Goal: Task Accomplishment & Management: Use online tool/utility

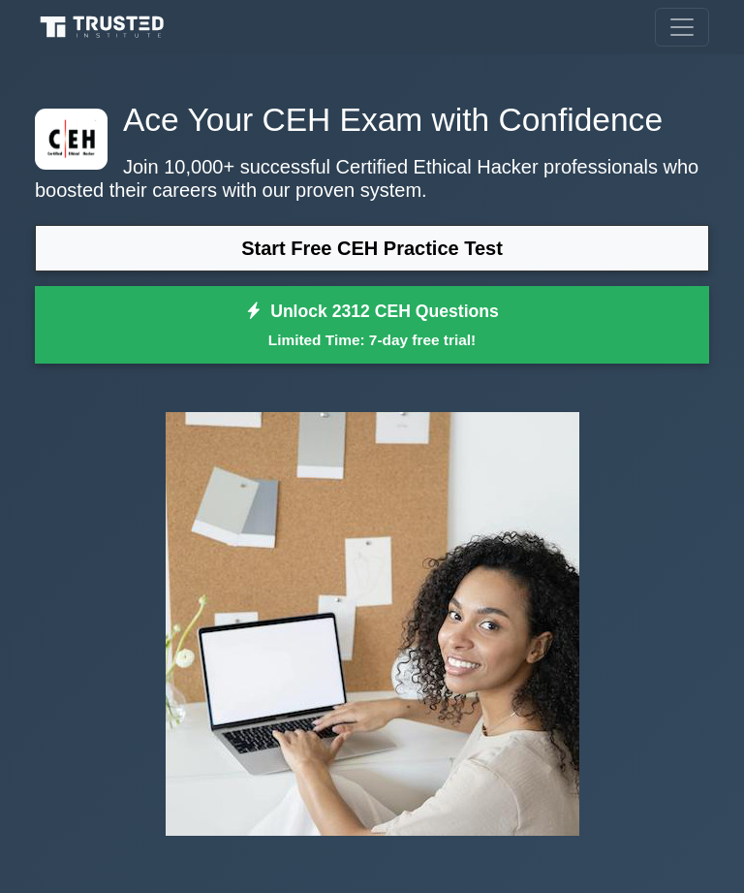
click at [565, 271] on link "Start Free CEH Practice Test" at bounding box center [372, 248] width 675 height 47
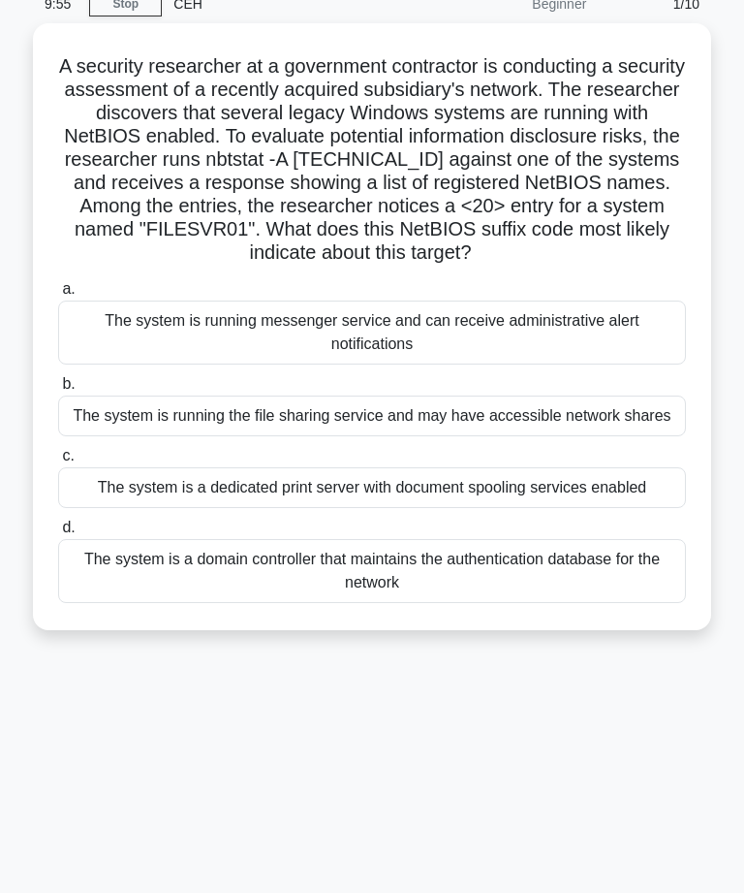
scroll to position [77, 0]
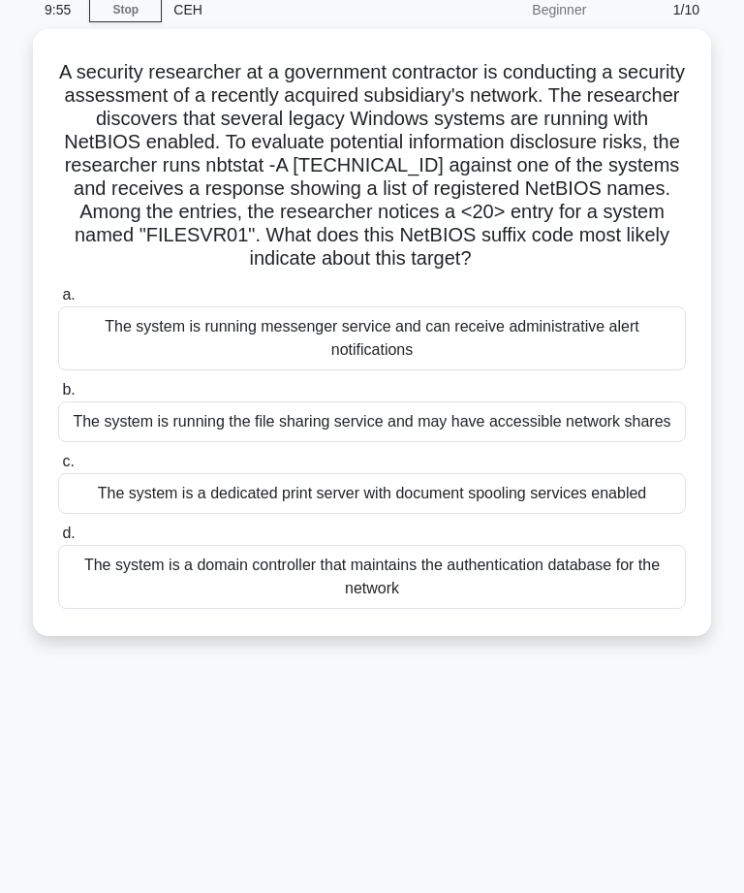
click at [533, 514] on div "The system is a dedicated print server with document spooling services enabled" at bounding box center [372, 493] width 628 height 41
click at [58, 468] on input "c. The system is a dedicated print server with document spooling services enabl…" at bounding box center [58, 462] width 0 height 13
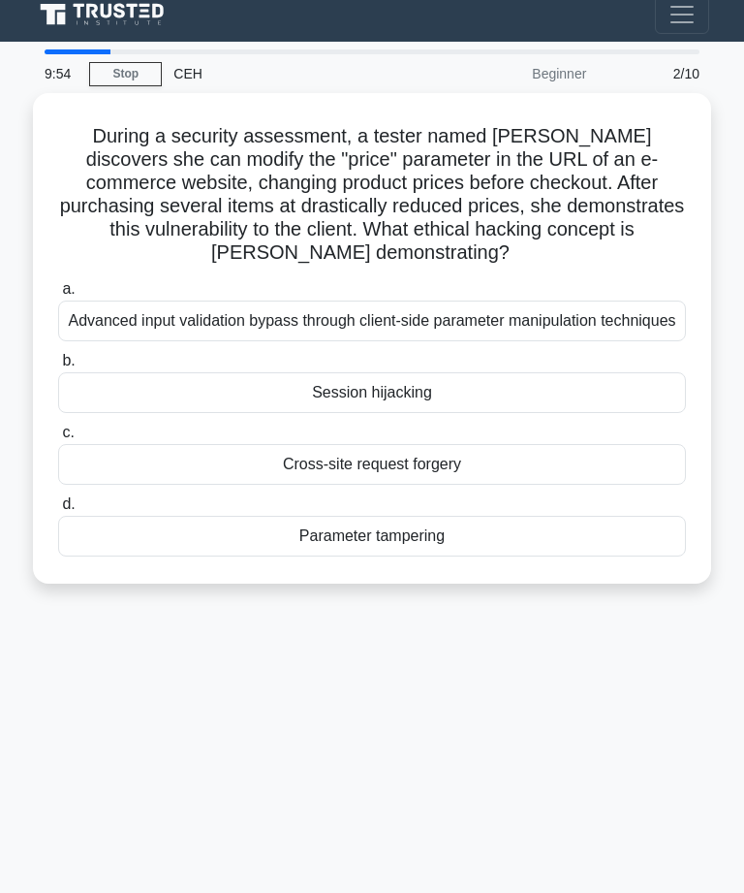
scroll to position [0, 0]
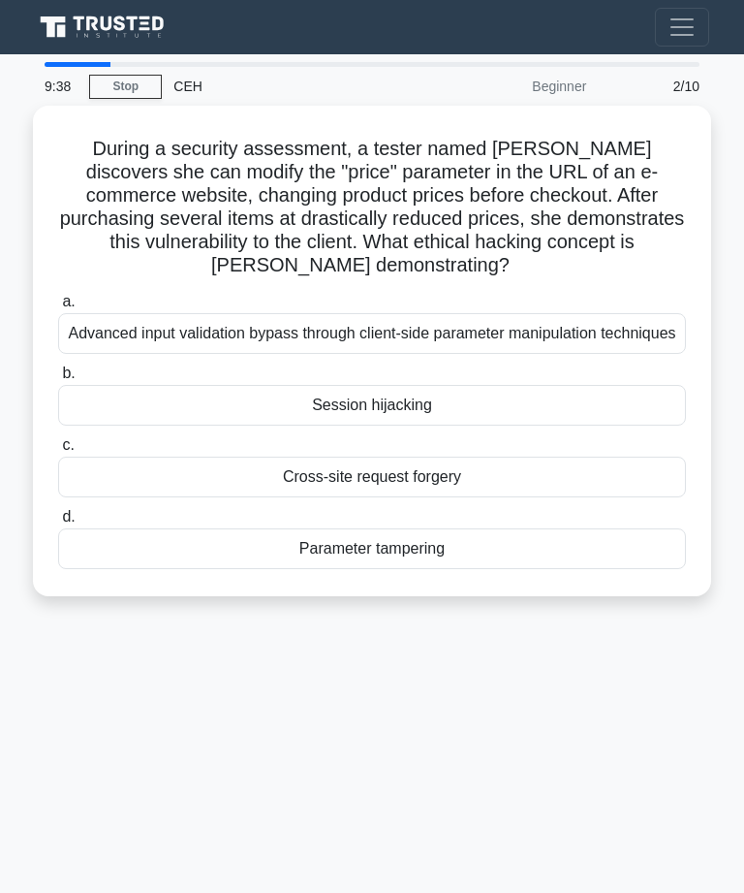
click at [453, 497] on div "Cross-site request forgery" at bounding box center [372, 477] width 628 height 41
click at [58, 452] on input "c. Cross-site request forgery" at bounding box center [58, 445] width 0 height 13
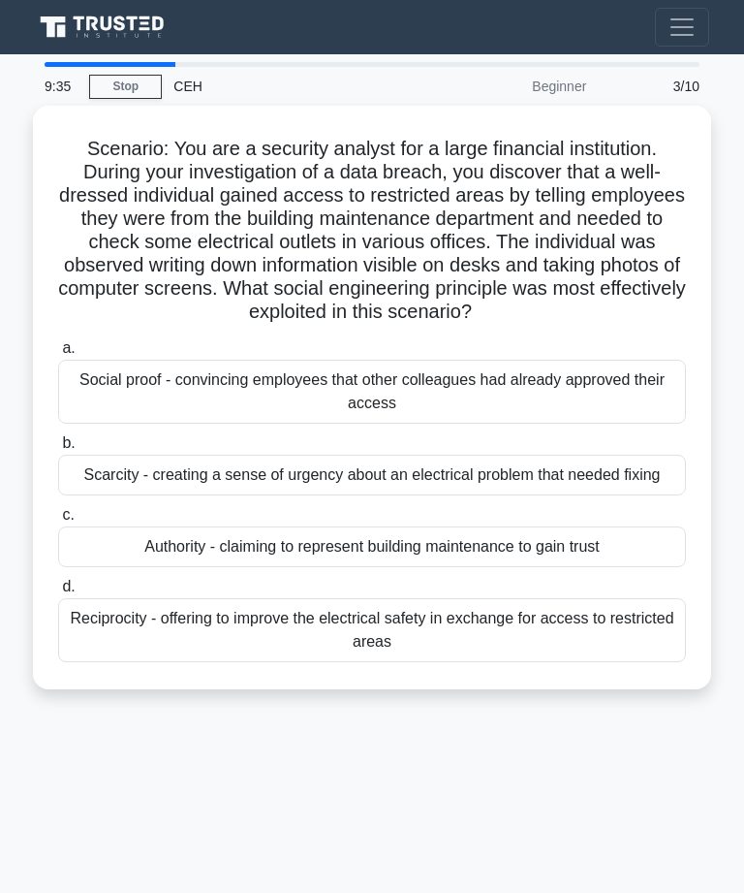
click at [442, 483] on div "Scarcity - creating a sense of urgency about an electrical problem that needed …" at bounding box center [372, 475] width 628 height 41
click at [58, 450] on input "b. Scarcity - creating a sense of urgency about an electrical problem that need…" at bounding box center [58, 443] width 0 height 13
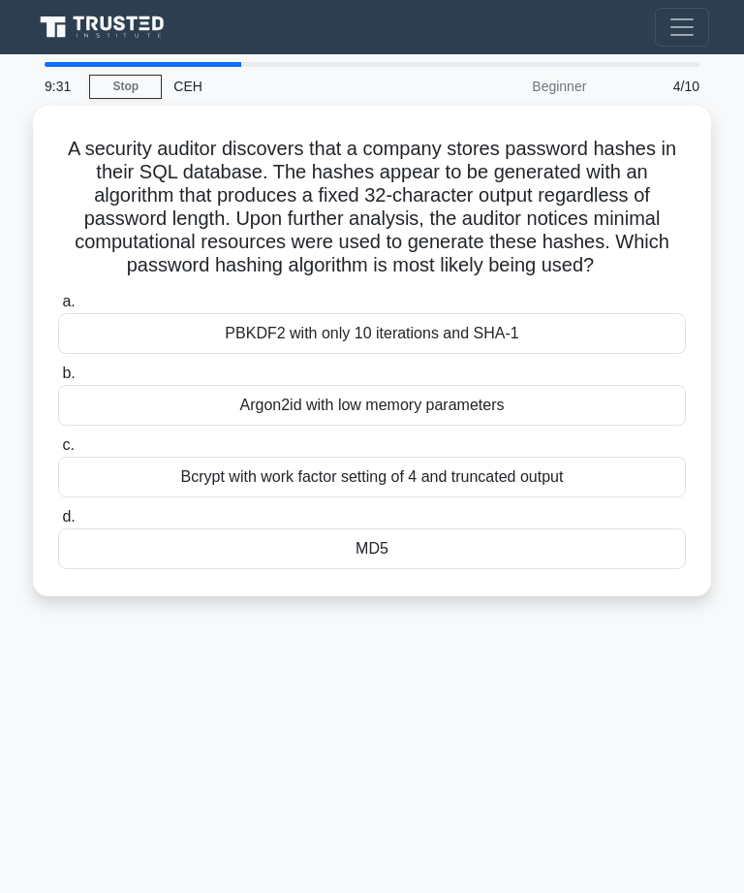
click at [119, 92] on link "Stop" at bounding box center [125, 87] width 73 height 24
